Goal: Find contact information: Find contact information

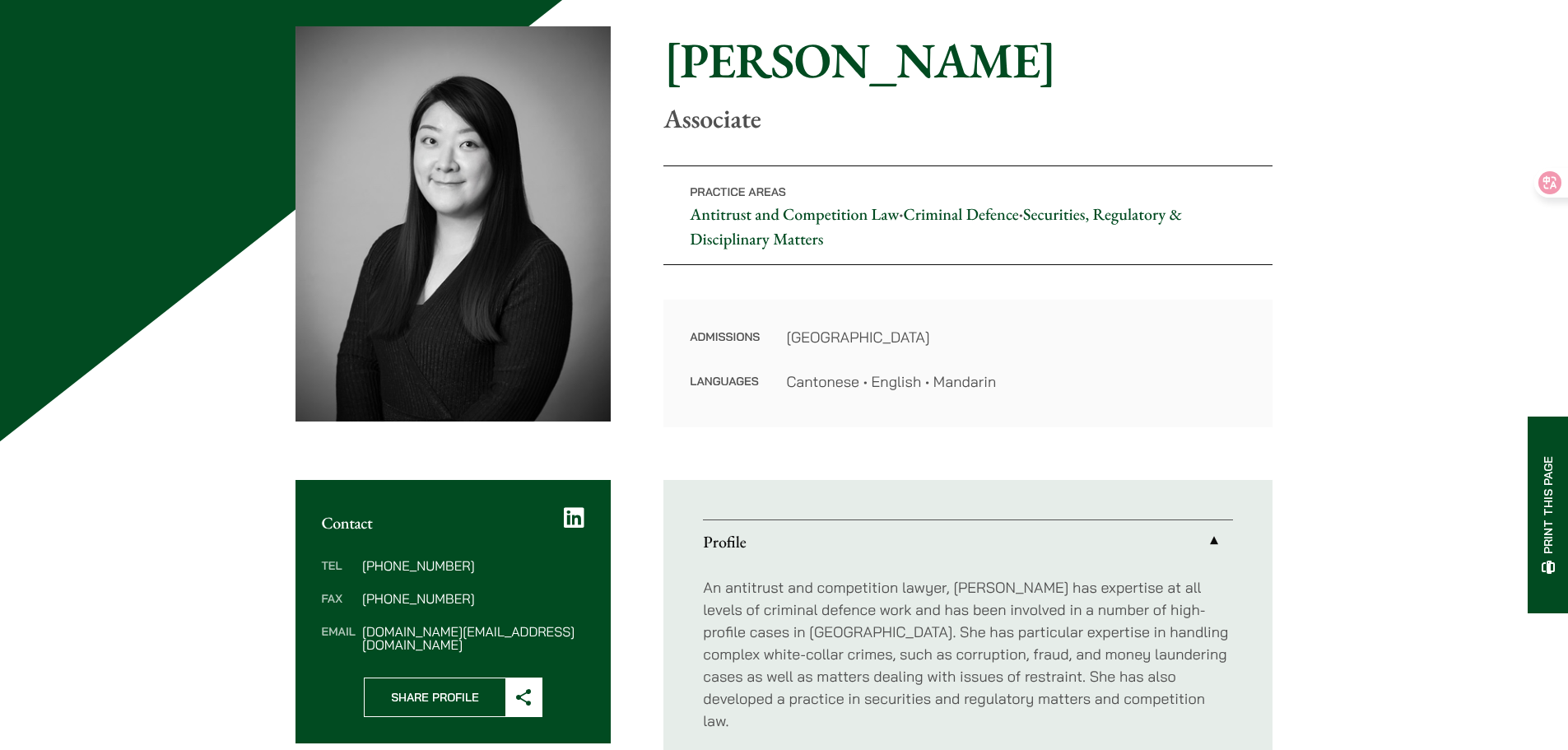
scroll to position [329, 0]
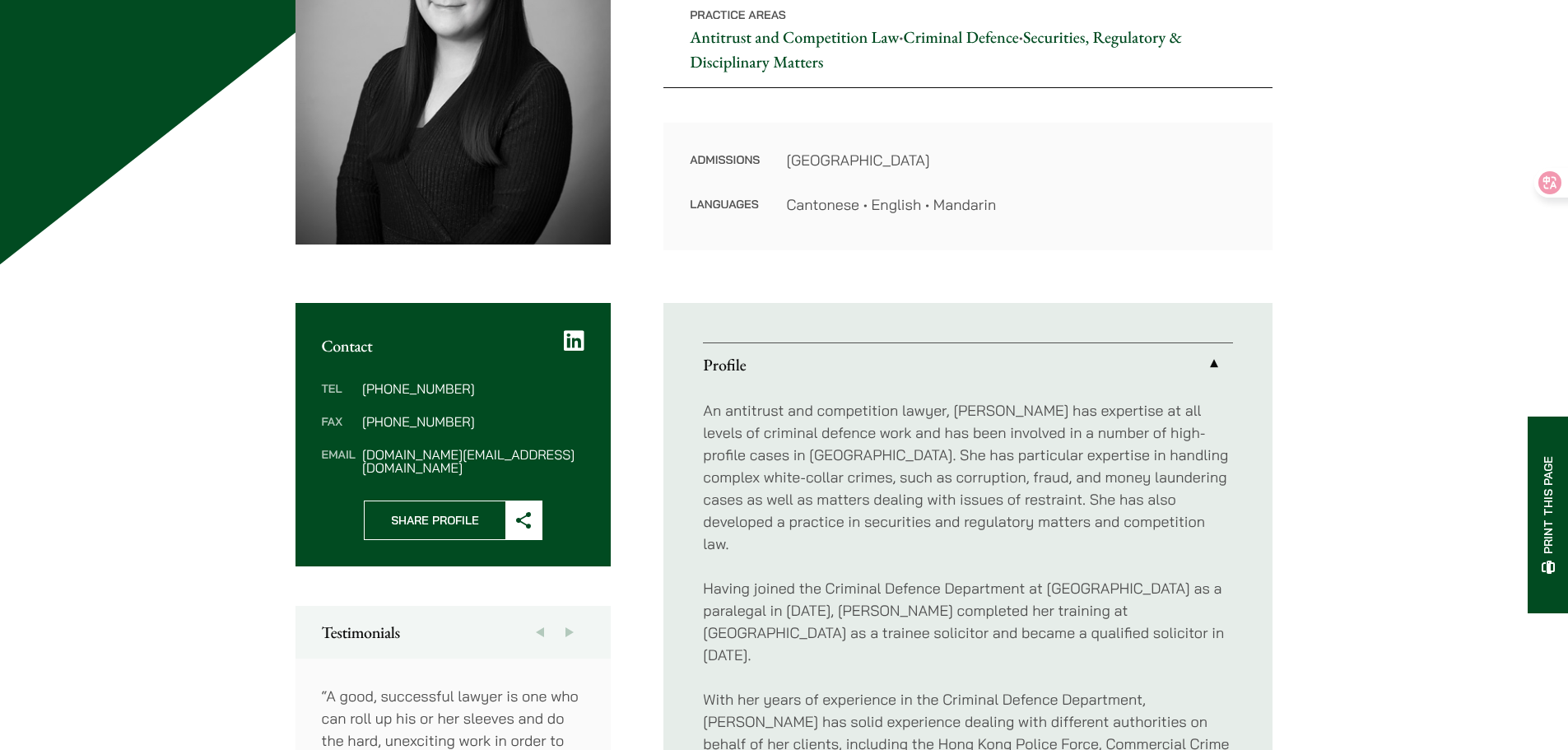
drag, startPoint x: 745, startPoint y: 166, endPoint x: 1021, endPoint y: 211, distance: 279.6
click at [1021, 211] on dl "Admissions Hong Kong Languages Cantonese • English • Mandarin" at bounding box center [967, 181] width 556 height 67
click at [1021, 211] on dd "Cantonese • English • Mandarin" at bounding box center [1016, 204] width 460 height 22
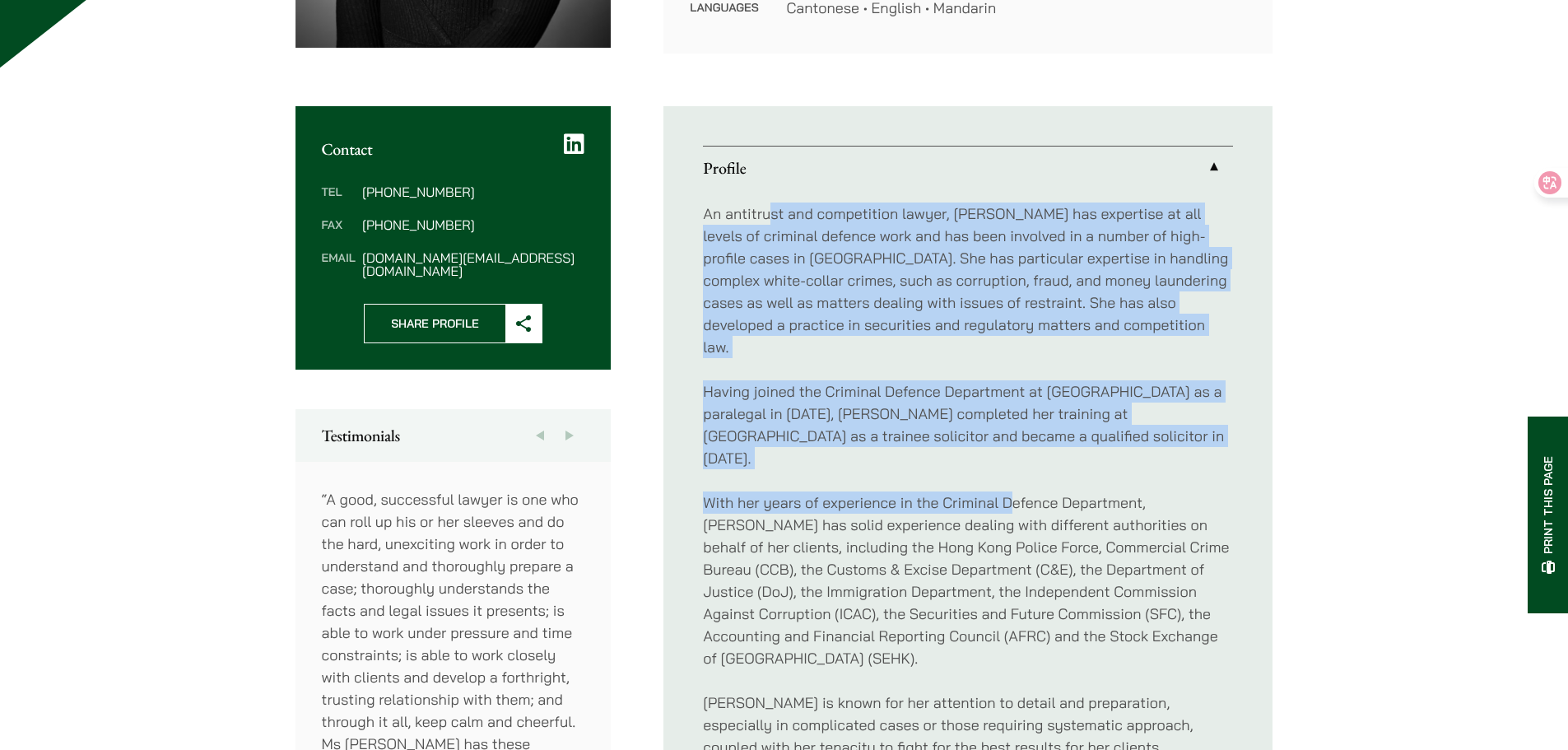
scroll to position [577, 0]
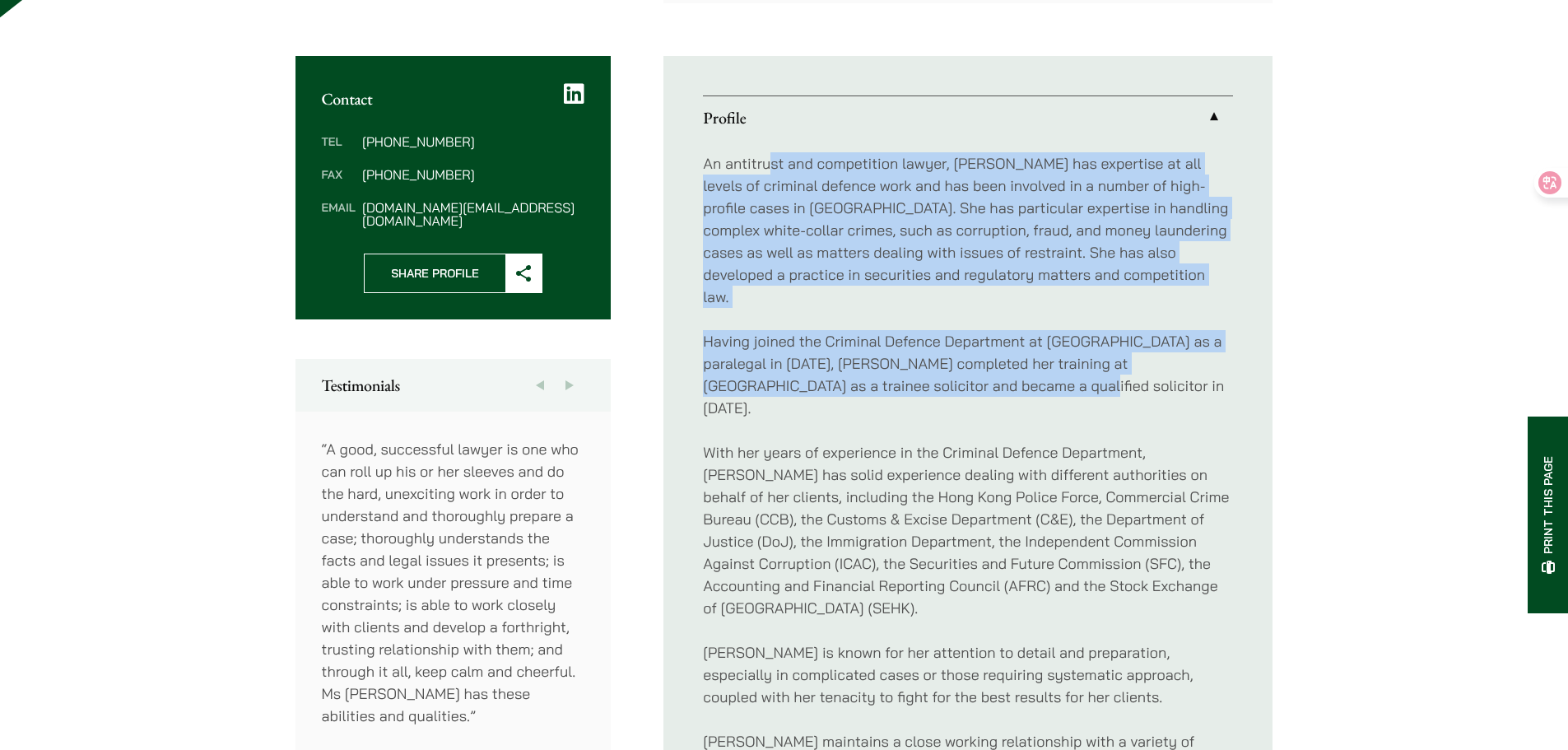
drag, startPoint x: 769, startPoint y: 417, endPoint x: 950, endPoint y: 368, distance: 187.5
click at [950, 368] on div "An antitrust and competition lawyer, [PERSON_NAME] has expertise at all levels …" at bounding box center [968, 719] width 530 height 1160
click at [950, 368] on p "Having joined the Criminal Defence Department at [GEOGRAPHIC_DATA] as a paraleg…" at bounding box center [968, 375] width 530 height 89
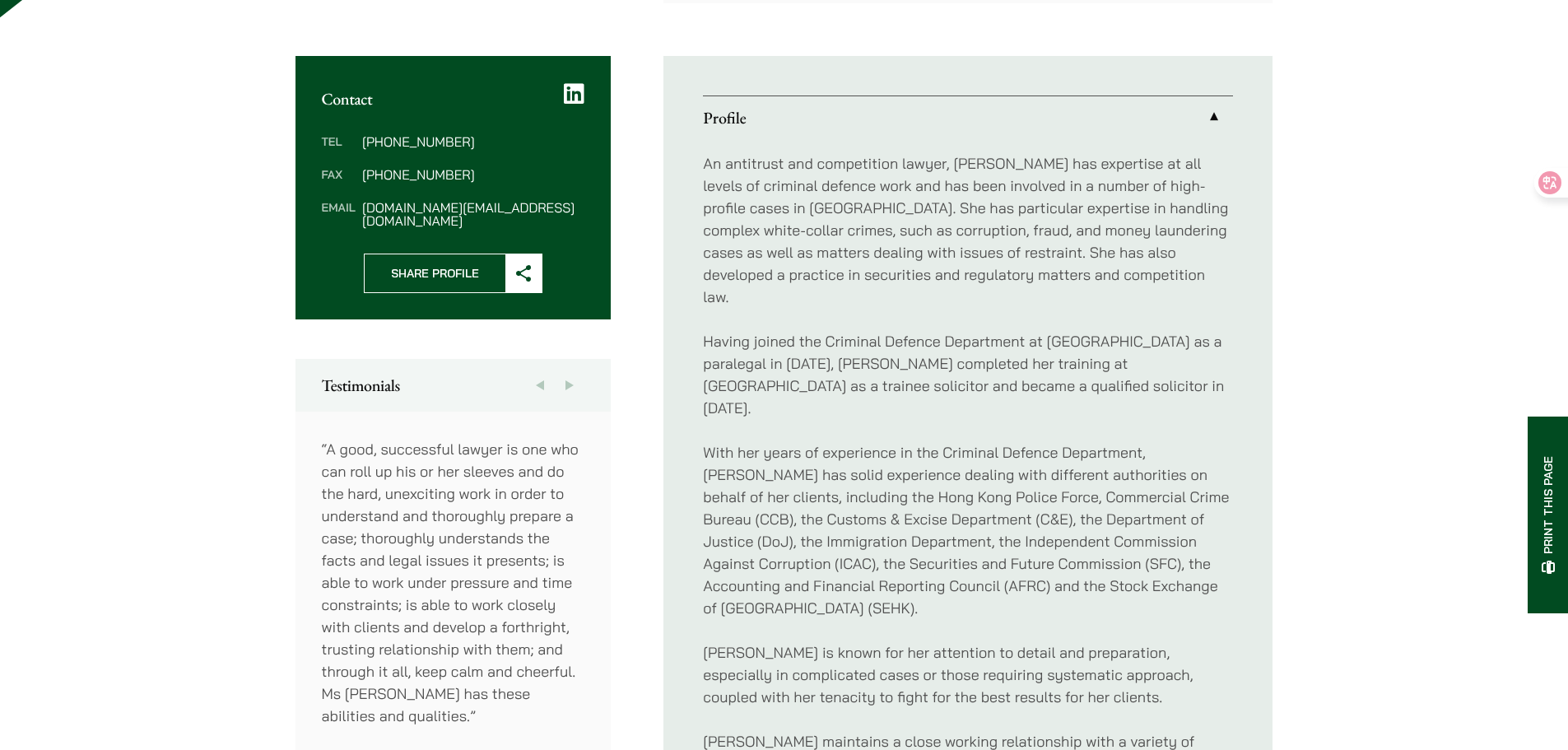
click at [950, 368] on p "Having joined the Criminal Defence Department at [GEOGRAPHIC_DATA] as a paraleg…" at bounding box center [968, 375] width 530 height 89
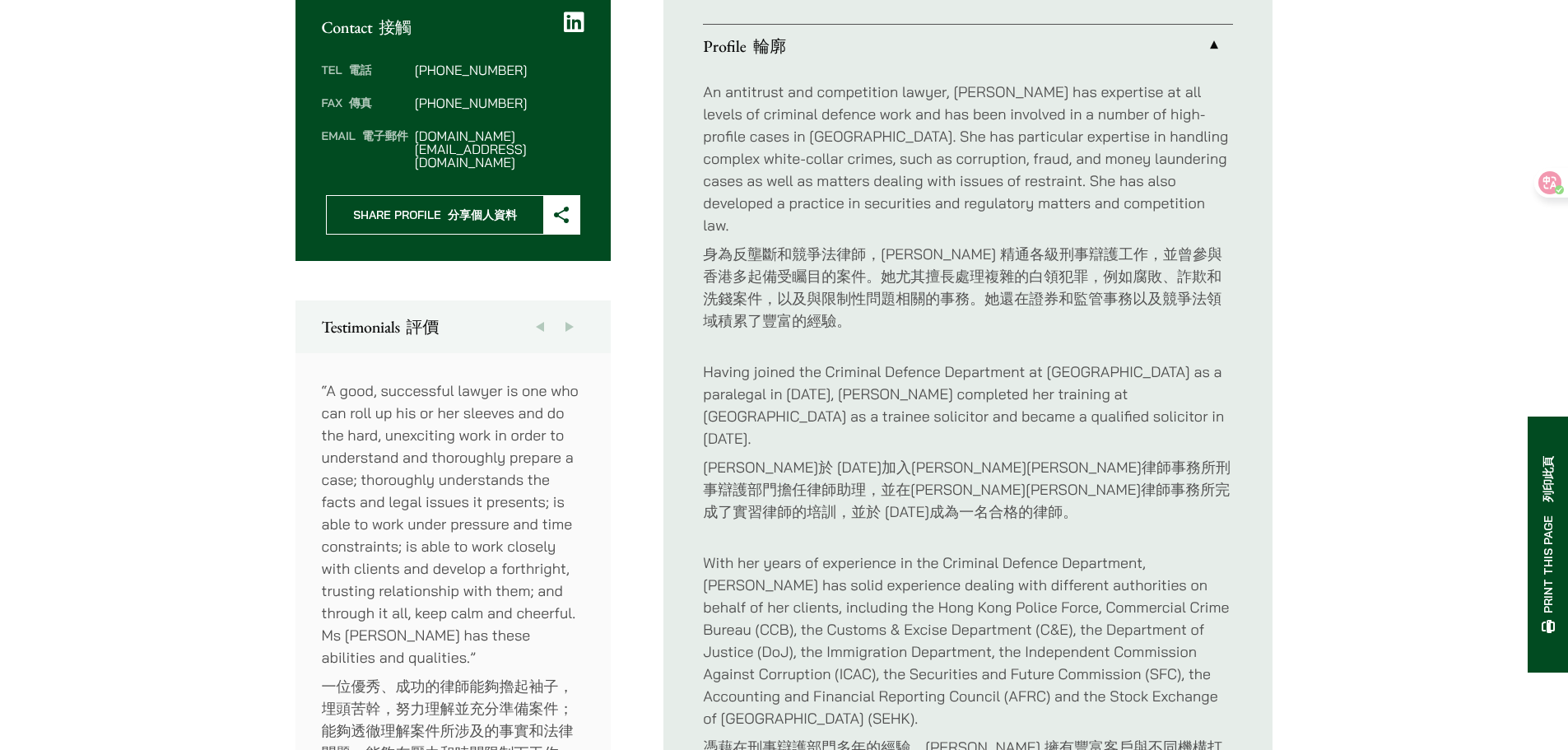
scroll to position [823, 0]
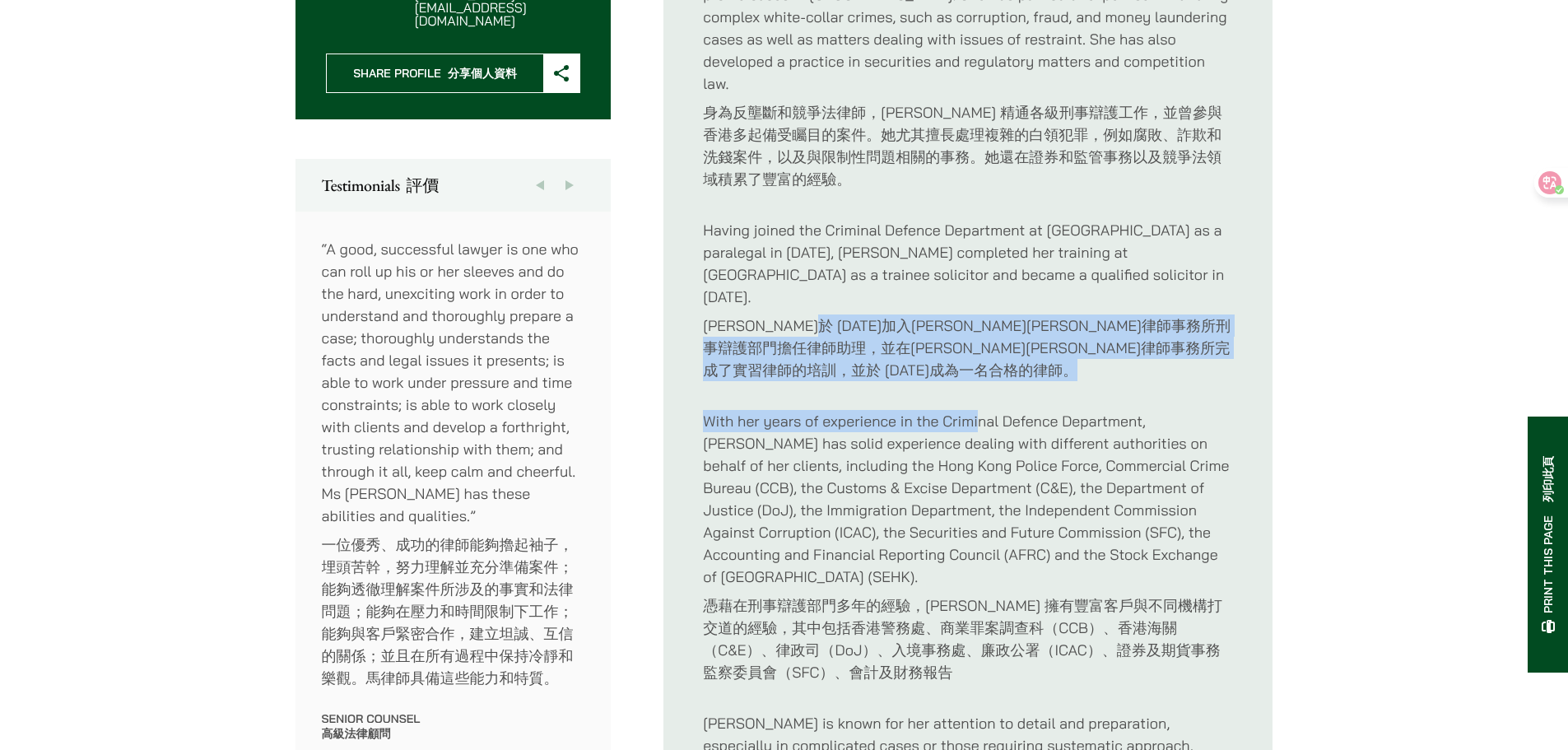
drag, startPoint x: 841, startPoint y: 237, endPoint x: 971, endPoint y: 334, distance: 162.2
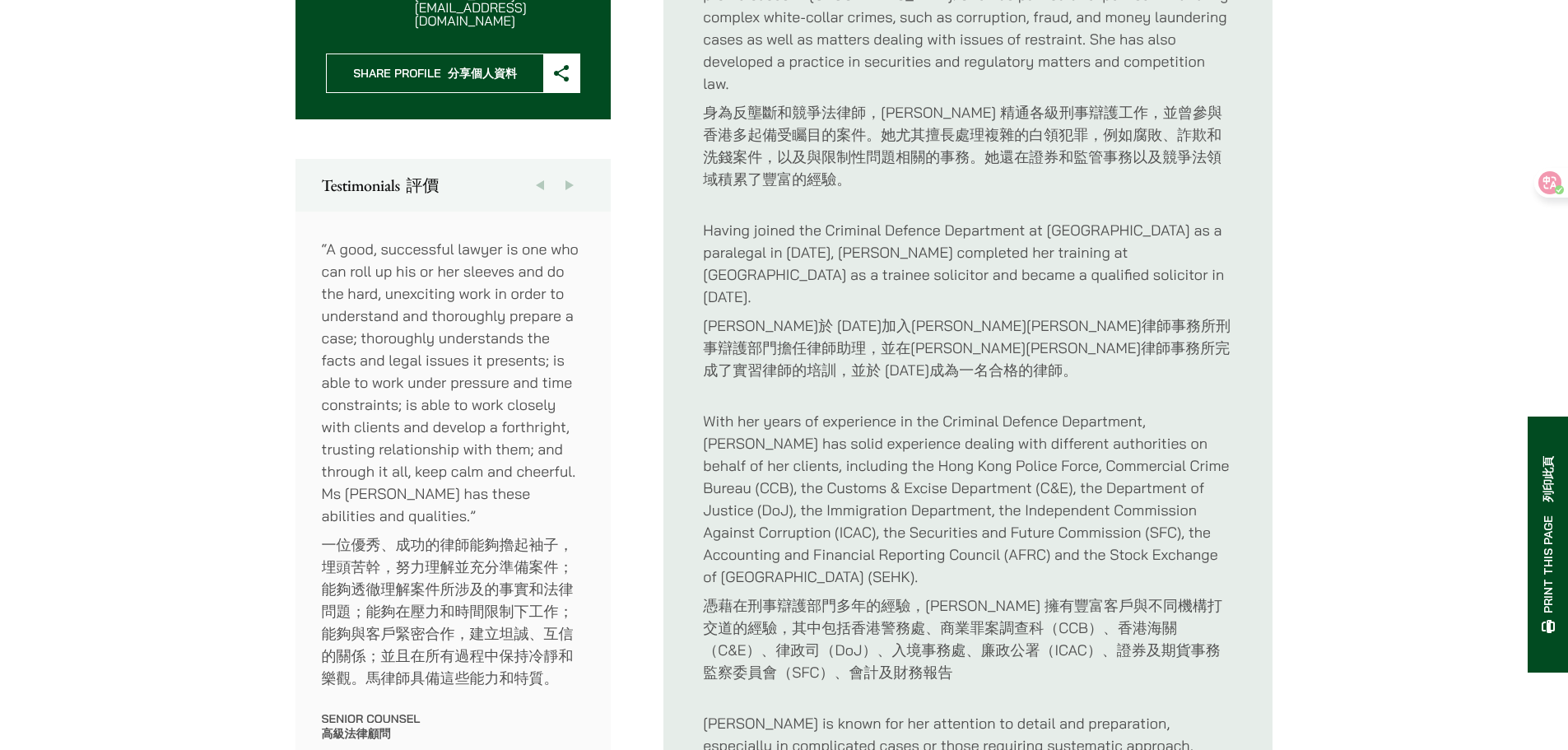
click at [915, 596] on font "憑藉在刑事辯護部門多年的經驗，[PERSON_NAME] 擁有豐富客戶與不同機構打交道的經驗，其中包括香港警務處、商業罪案調查科（CCB）、香港海關（C&E）…" at bounding box center [963, 639] width 520 height 85
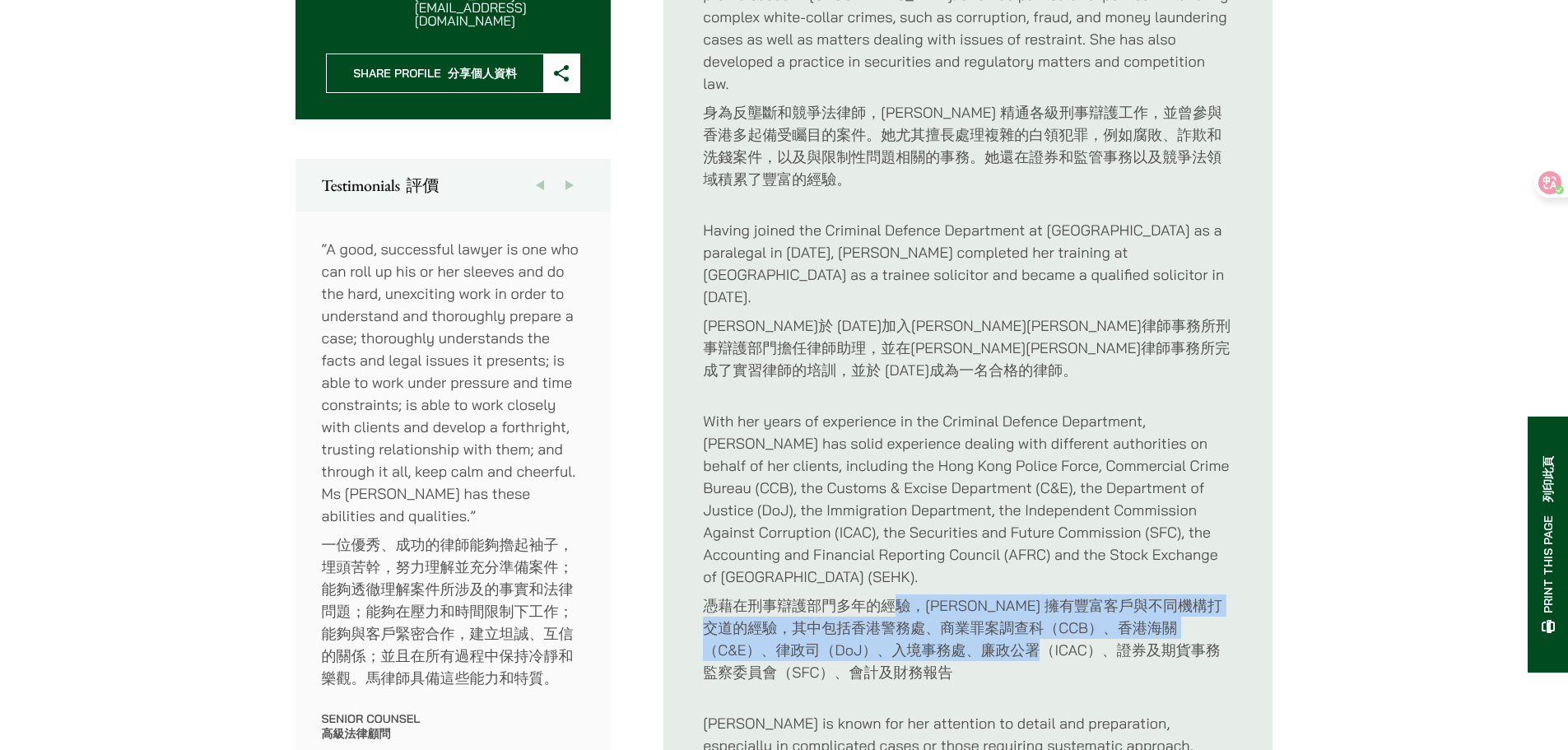
drag, startPoint x: 896, startPoint y: 513, endPoint x: 958, endPoint y: 555, distance: 74.9
click at [958, 596] on font "憑藉在刑事辯護部門多年的經驗，[PERSON_NAME] 擁有豐富客戶與不同機構打交道的經驗，其中包括香港警務處、商業罪案調查科（CCB）、香港海關（C&E）…" at bounding box center [963, 639] width 520 height 85
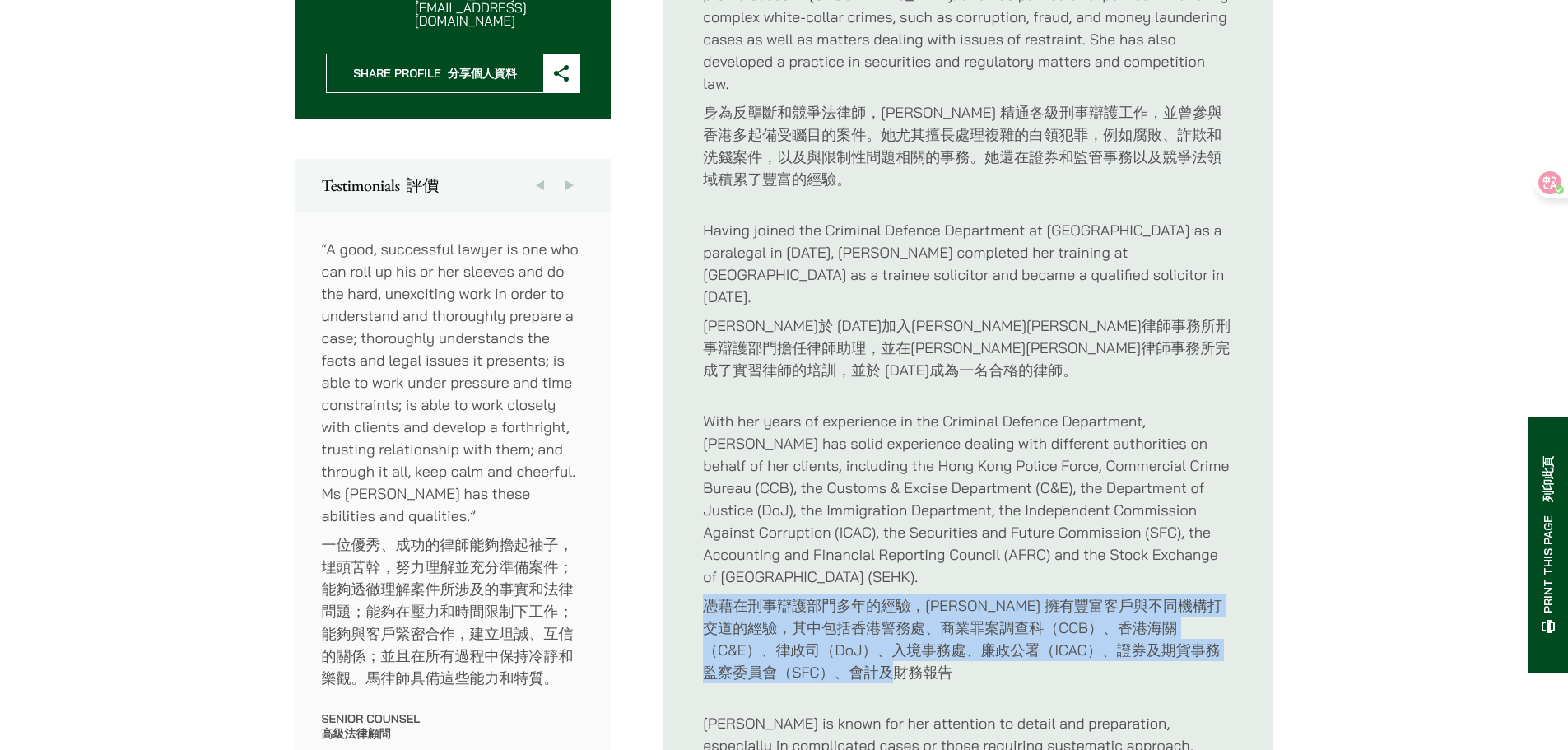
drag, startPoint x: 700, startPoint y: 504, endPoint x: 1141, endPoint y: 579, distance: 447.3
click at [1141, 594] on font "憑藉在刑事辯護部門多年的經驗，[PERSON_NAME] 擁有豐富客戶與不同機構打交道的經驗，其中包括香港警務處、商業罪案調查科（CCB）、香港海關（C&E）…" at bounding box center [968, 639] width 530 height 89
drag, startPoint x: 1140, startPoint y: 579, endPoint x: 1120, endPoint y: 501, distance: 80.5
click at [1120, 594] on font "憑藉在刑事辯護部門多年的經驗，[PERSON_NAME] 擁有豐富客戶與不同機構打交道的經驗，其中包括香港警務處、商業罪案調查科（CCB）、香港海關（C&E）…" at bounding box center [968, 639] width 530 height 89
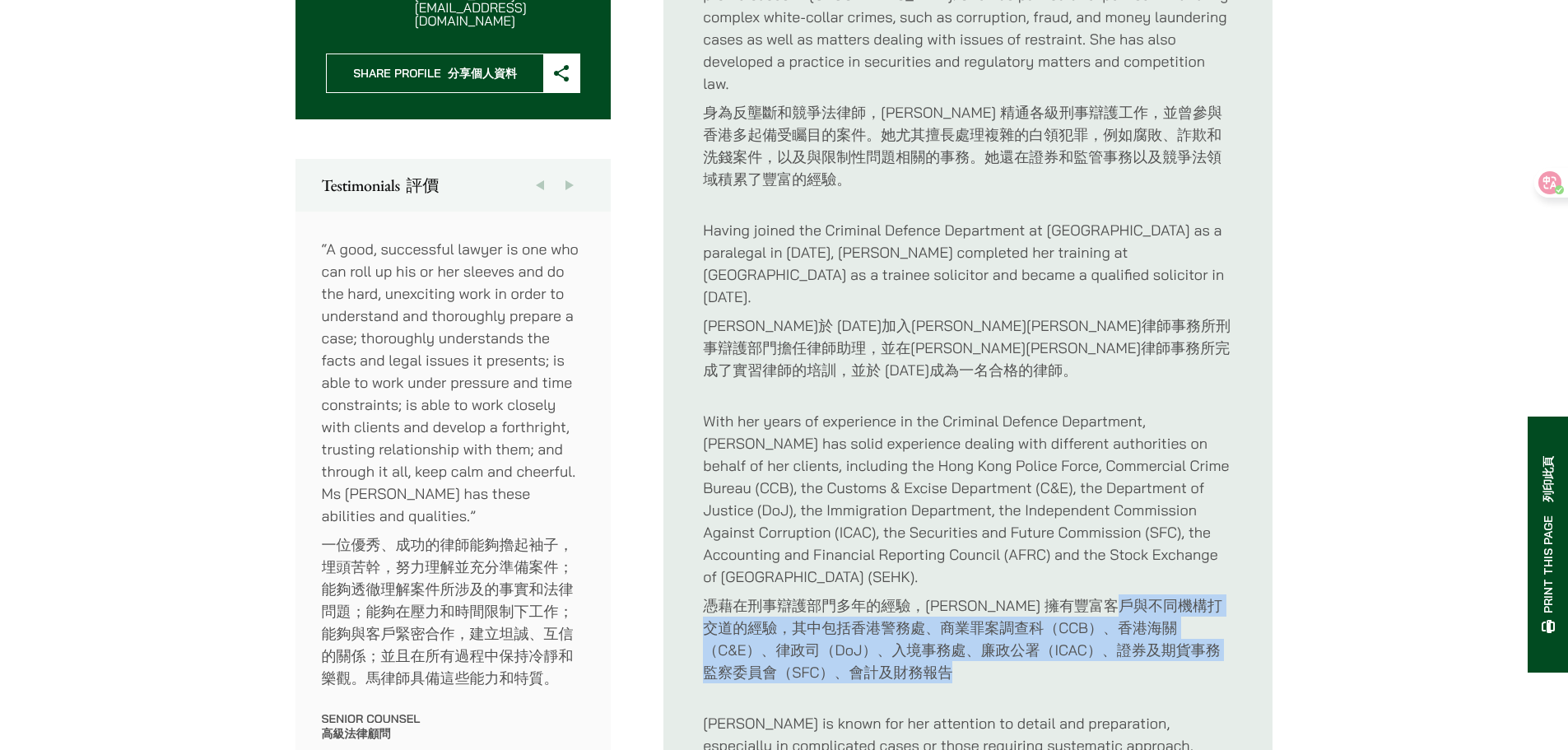
click at [1120, 596] on font "憑藉在刑事辯護部門多年的經驗，[PERSON_NAME] 擁有豐富客戶與不同機構打交道的經驗，其中包括香港警務處、商業罪案調查科（CCB）、香港海關（C&E）…" at bounding box center [963, 639] width 520 height 85
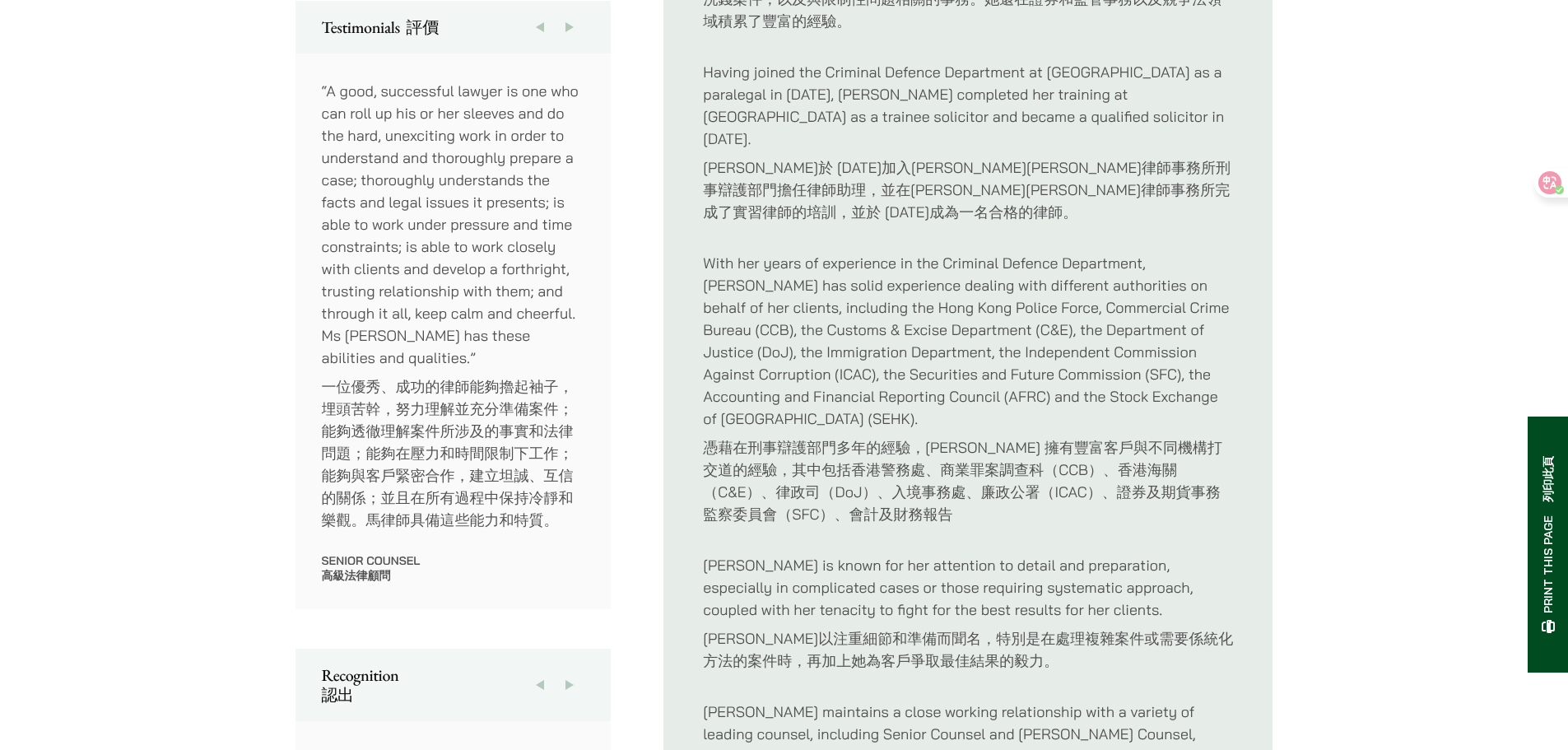
scroll to position [1152, 0]
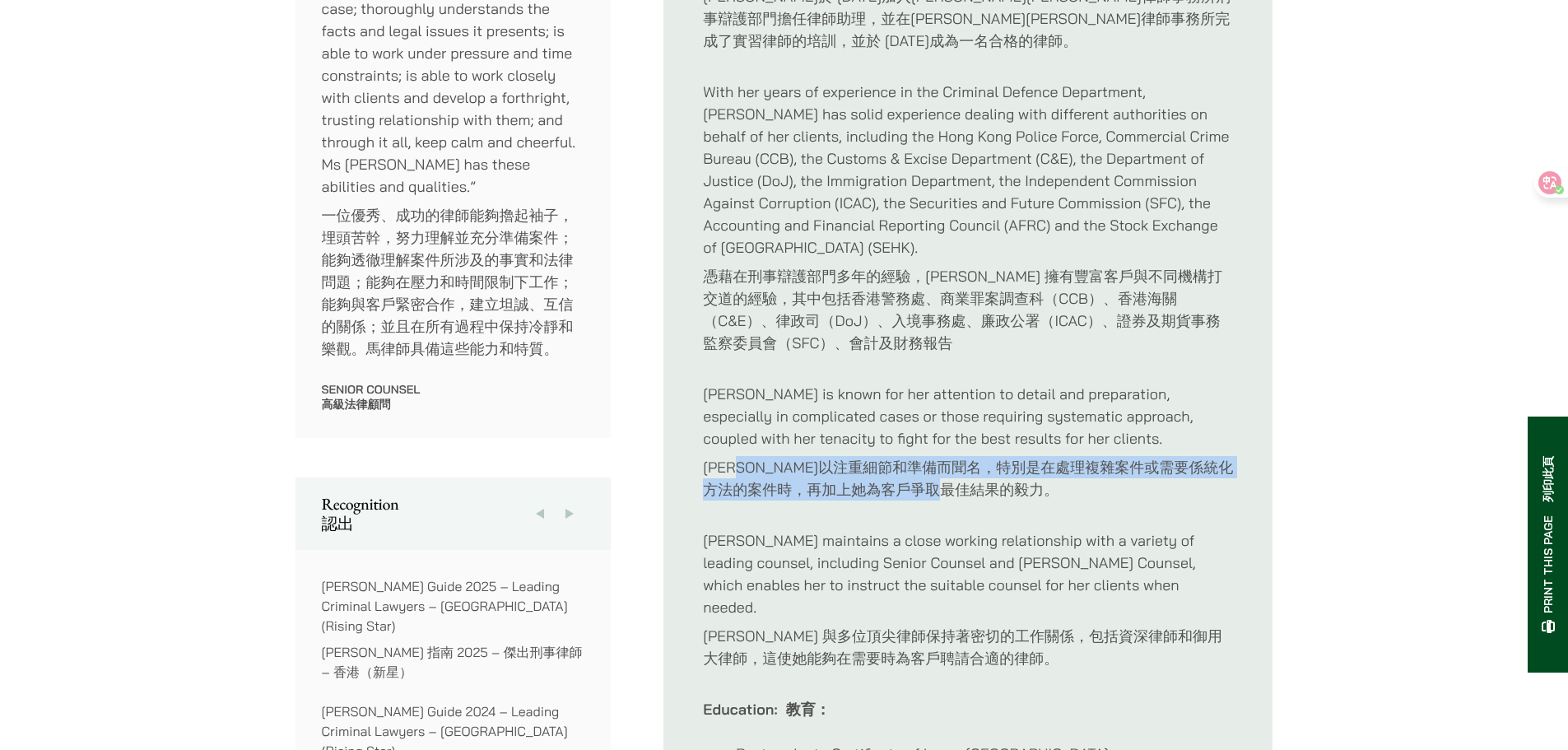
drag, startPoint x: 764, startPoint y: 358, endPoint x: 1103, endPoint y: 392, distance: 340.7
click at [1103, 456] on font "[PERSON_NAME]以注重細節和準備而聞名，特別是在處理複雜案件或需要係統化方法的案件時，再加上她為客戶爭取最佳結果的毅力。" at bounding box center [968, 479] width 530 height 44
click at [1103, 456] on font "[PERSON_NAME]以注重細節和準備而聞名，特別是在處理複雜案件或需要係統化方法的案件時，再加上她為客戶爭取最佳結果的毅力。" at bounding box center [968, 479] width 530 height 44
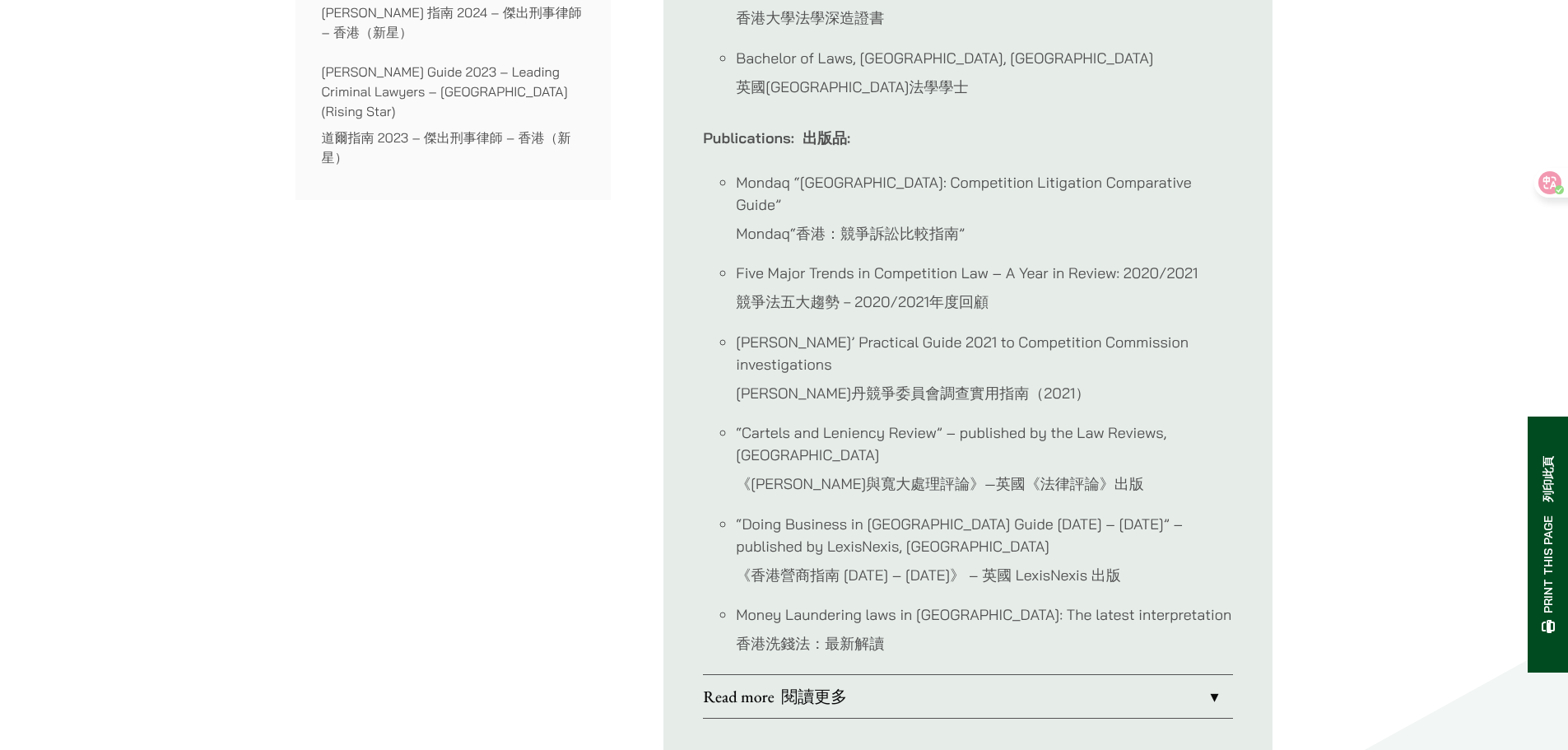
scroll to position [2140, 0]
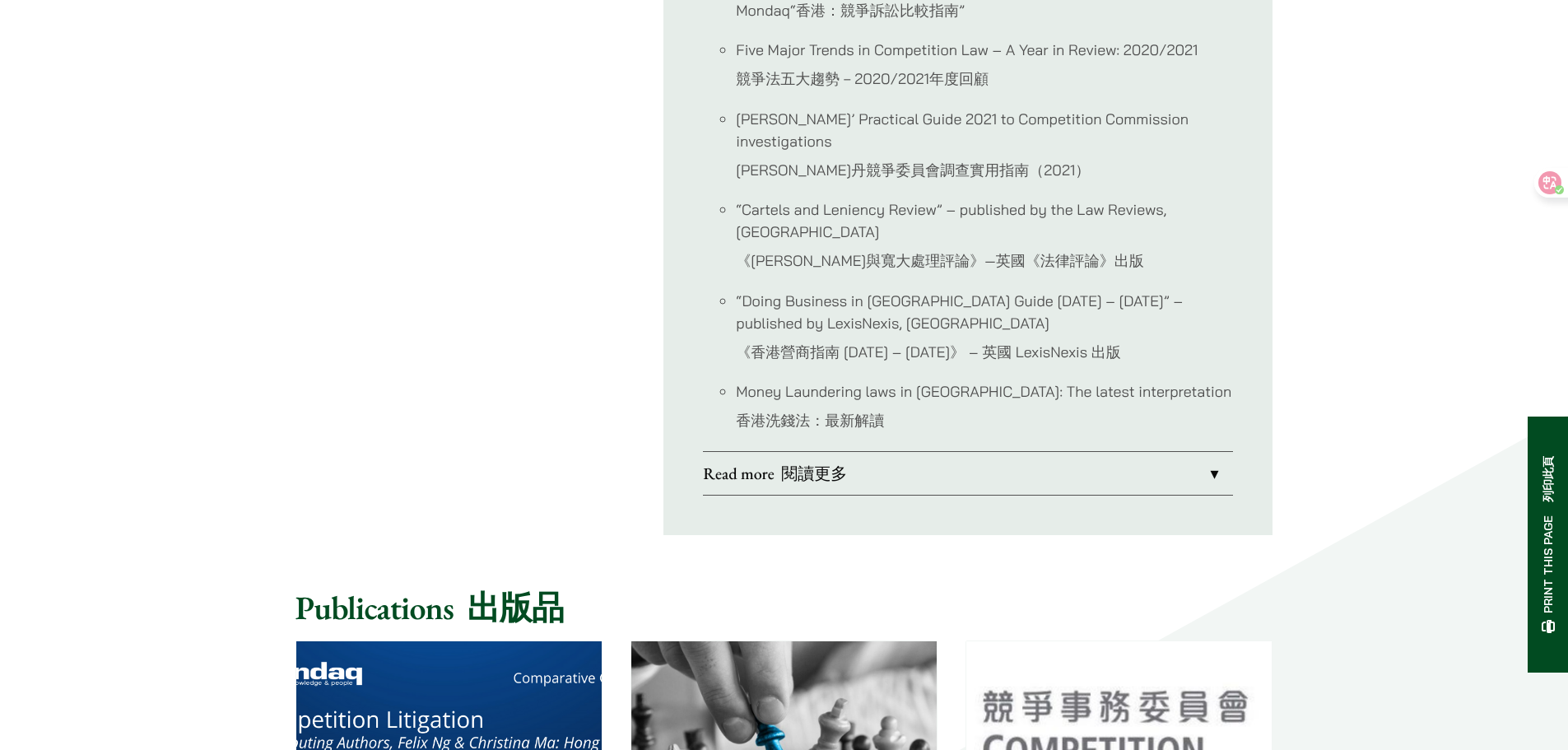
click at [847, 463] on font "閱讀更多" at bounding box center [814, 473] width 66 height 21
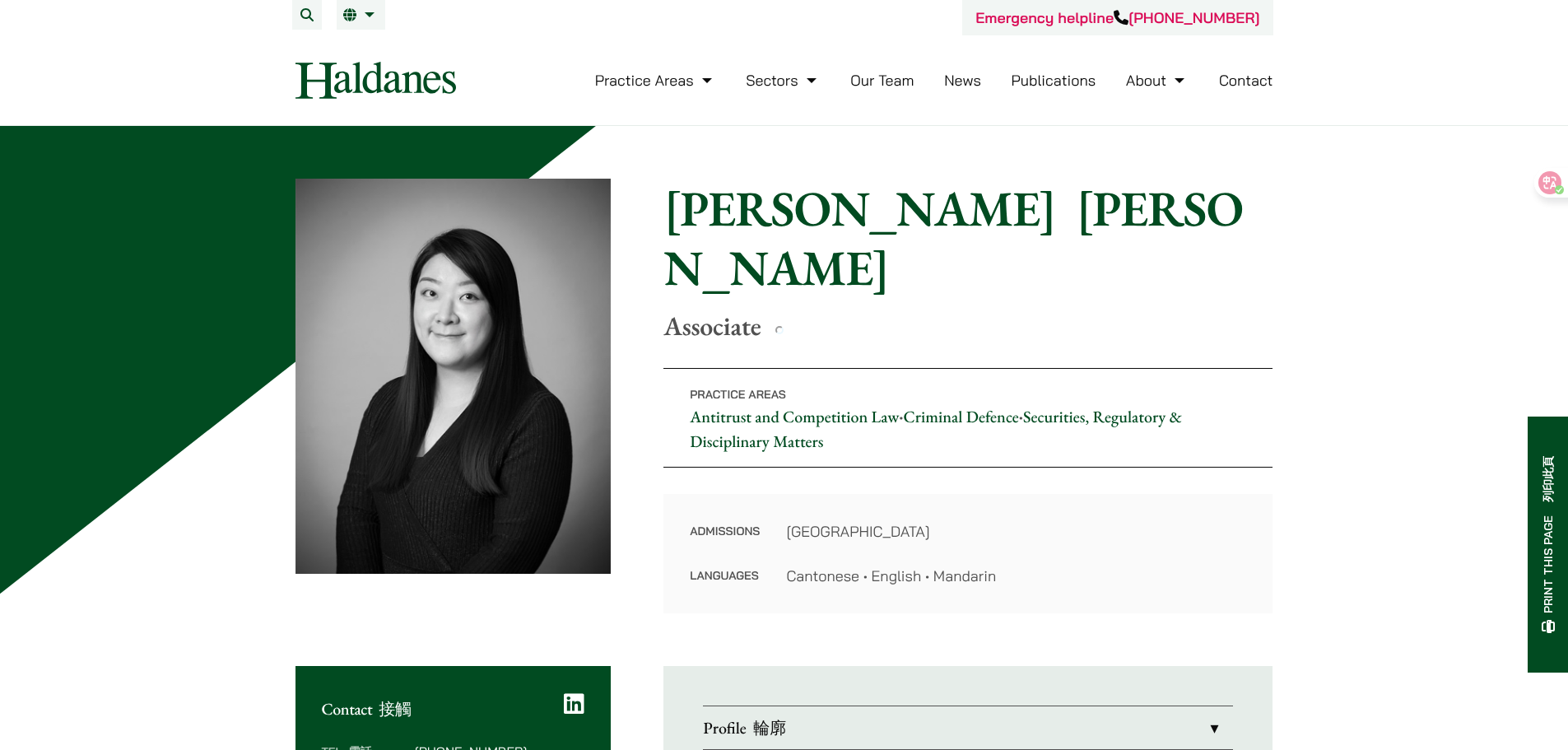
drag, startPoint x: 1042, startPoint y: 438, endPoint x: 980, endPoint y: 28, distance: 414.7
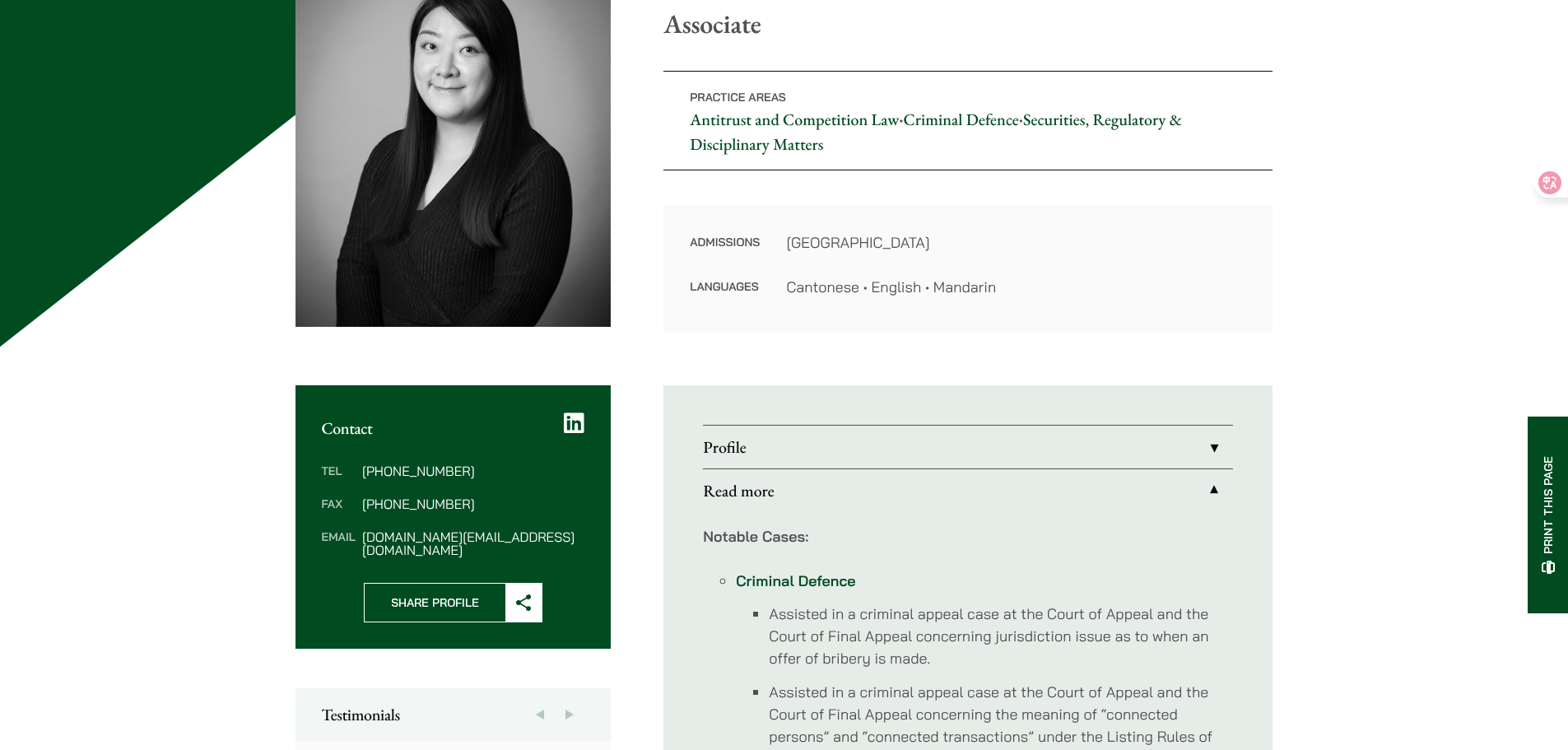
scroll to position [178, 0]
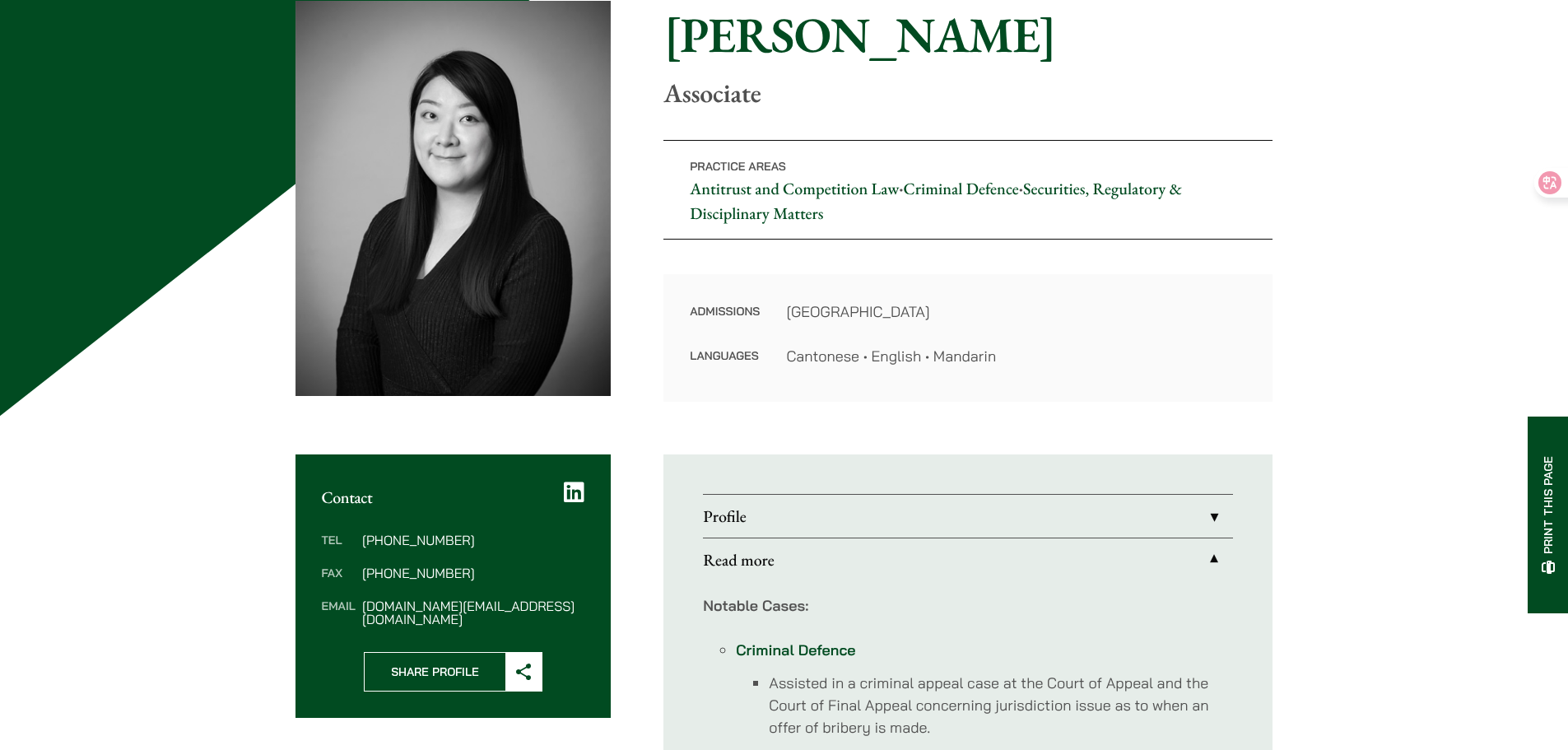
click at [398, 536] on dd "[PHONE_NUMBER]" at bounding box center [473, 539] width 222 height 13
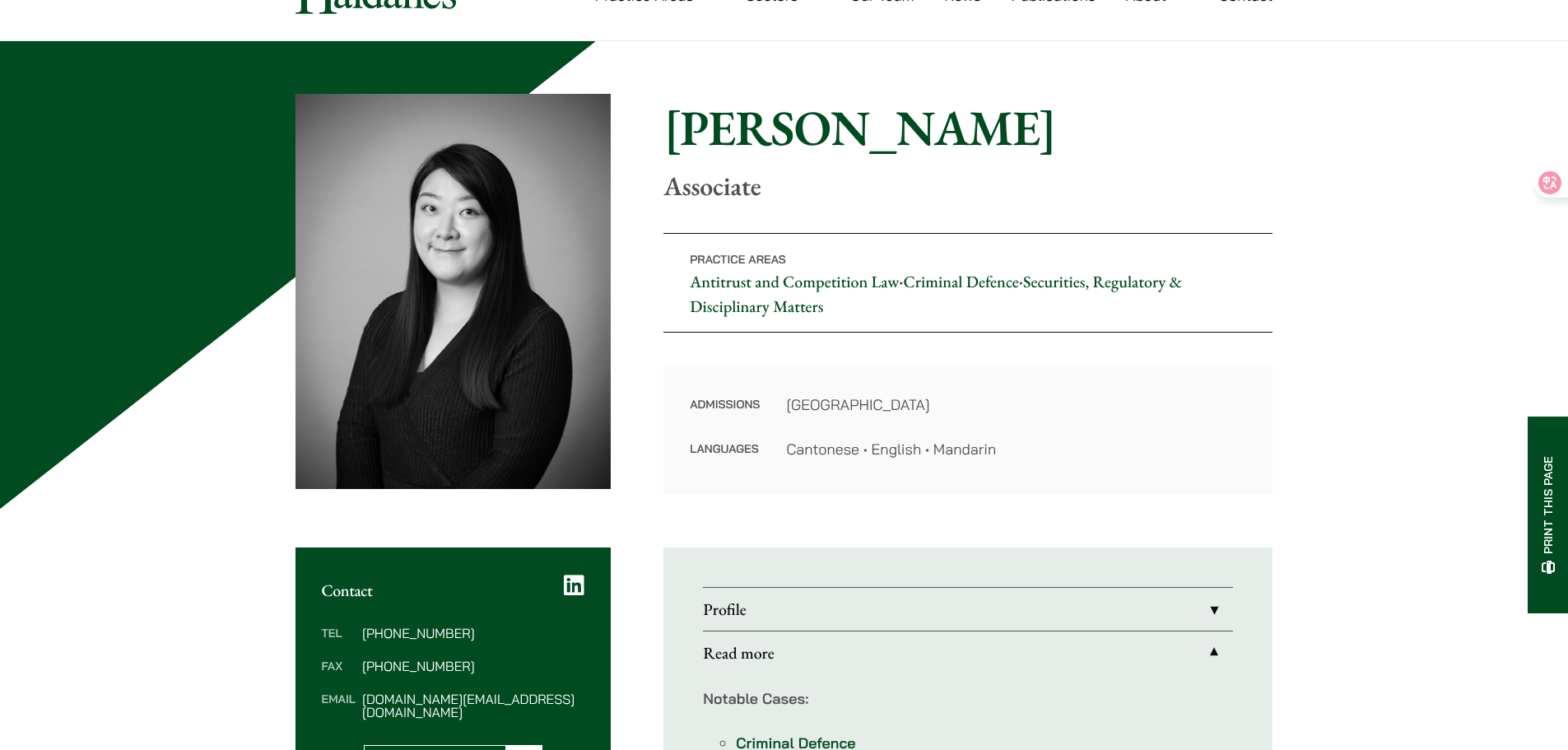
scroll to position [0, 0]
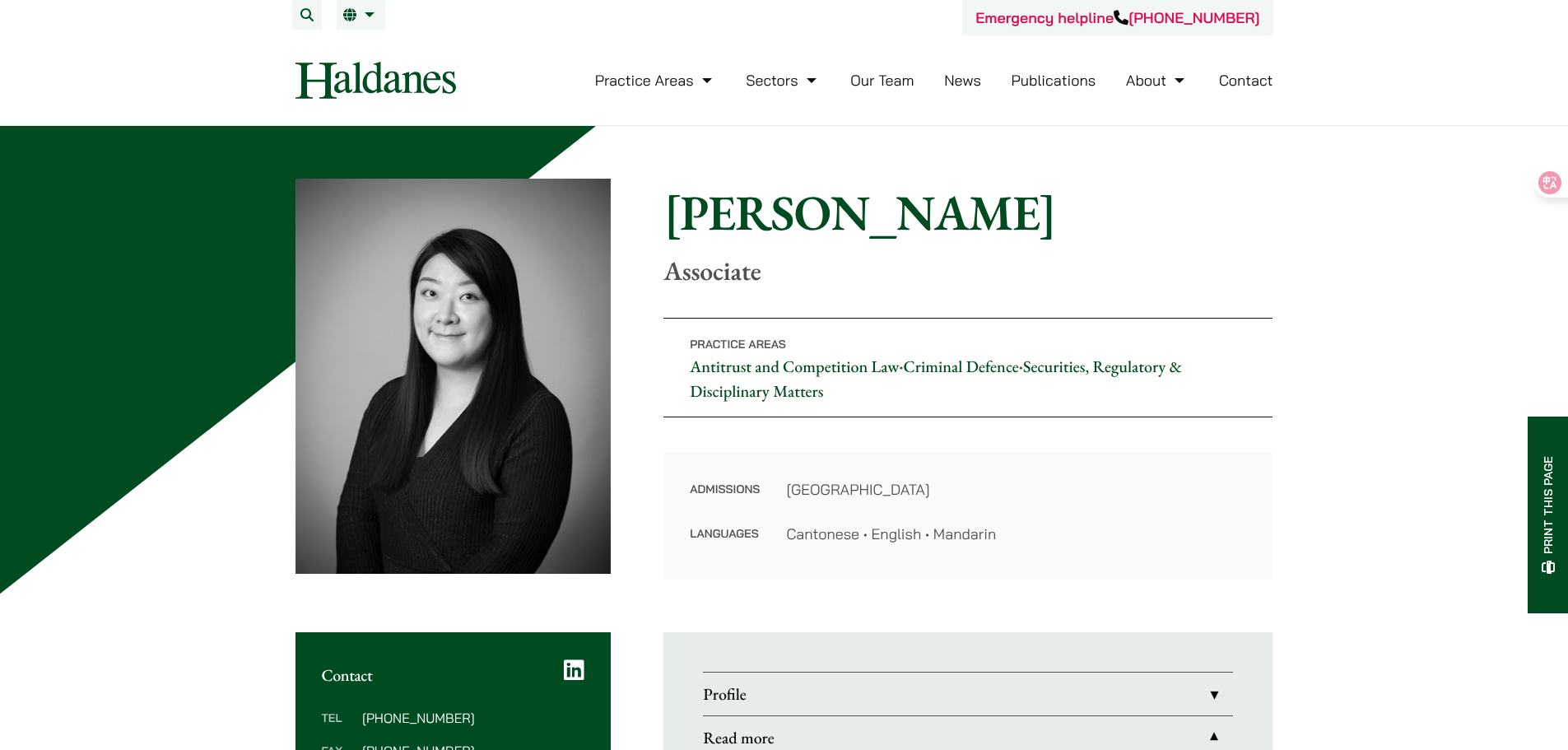
click at [1234, 258] on p "Associate" at bounding box center [968, 270] width 610 height 31
